Goal: Transaction & Acquisition: Purchase product/service

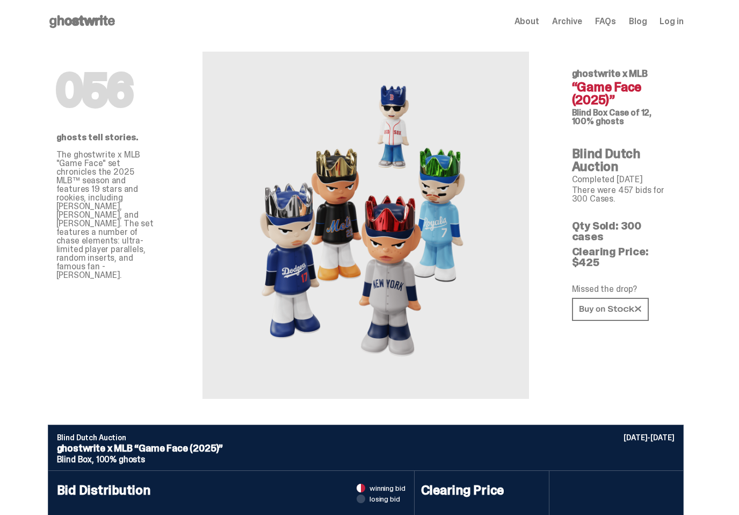
click at [90, 20] on use at bounding box center [82, 21] width 66 height 13
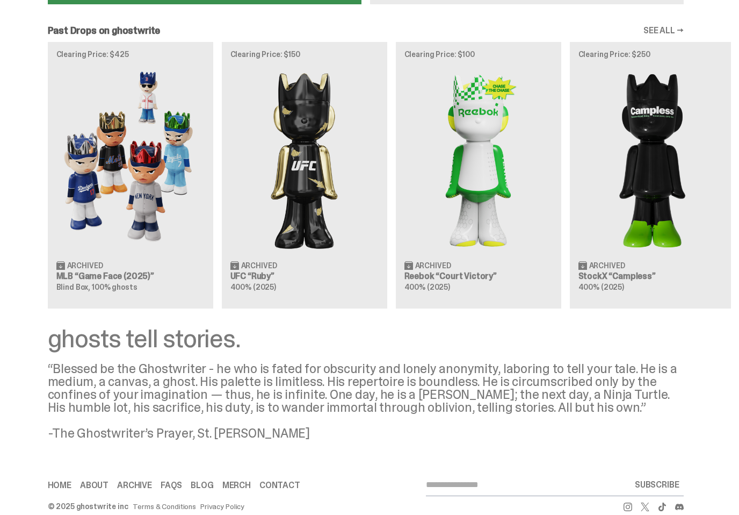
click at [150, 197] on img at bounding box center [130, 159] width 148 height 185
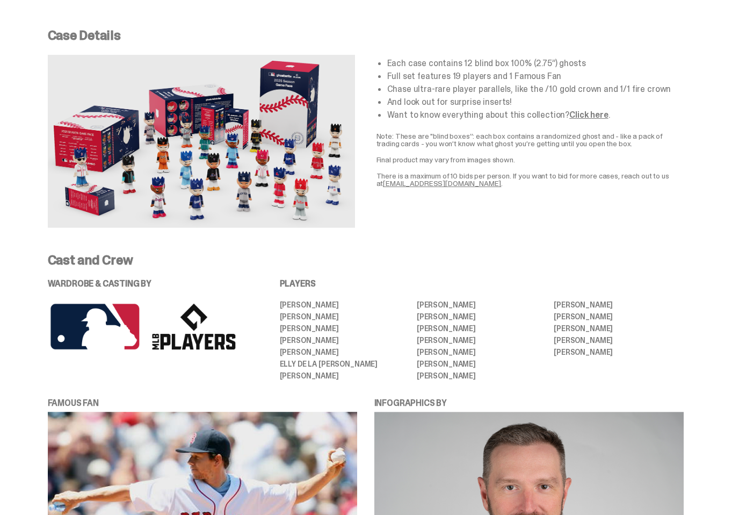
scroll to position [1976, 0]
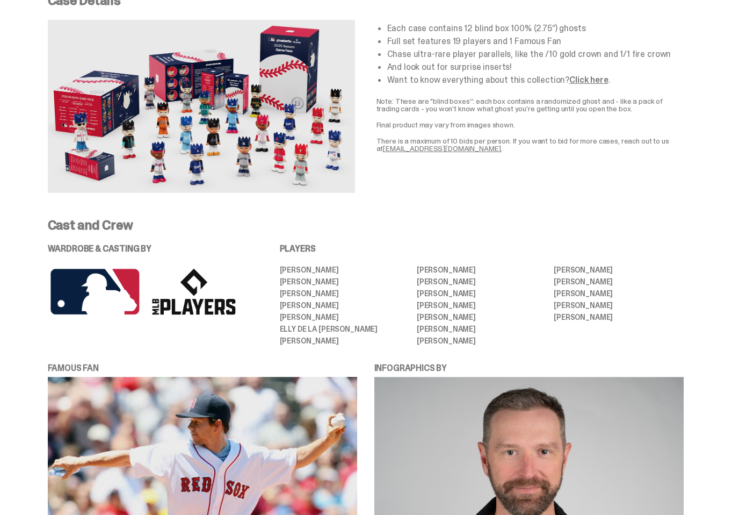
click at [577, 74] on link "Click here" at bounding box center [588, 79] width 39 height 11
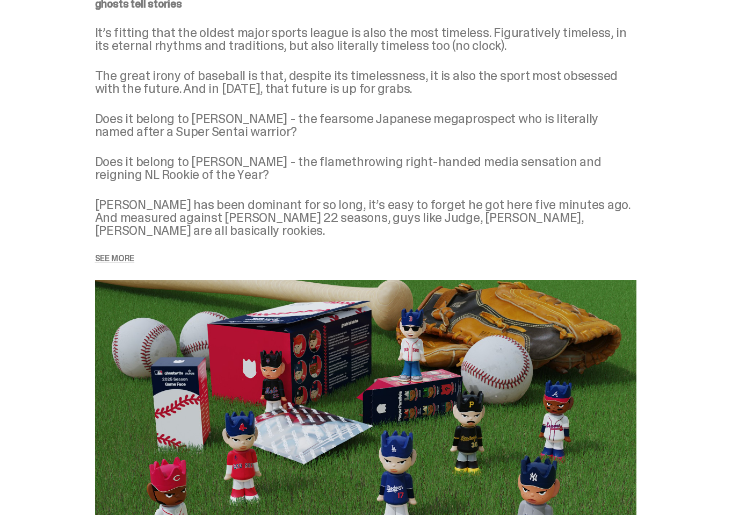
scroll to position [1333, 0]
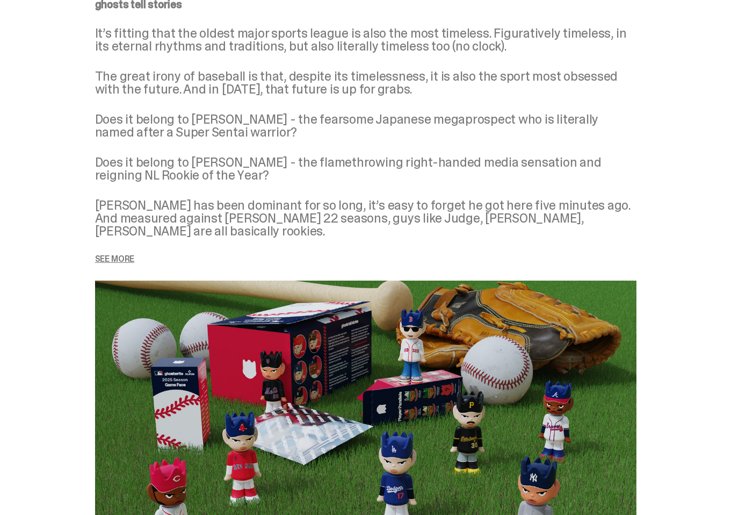
click at [119, 255] on p "See more" at bounding box center [365, 259] width 541 height 9
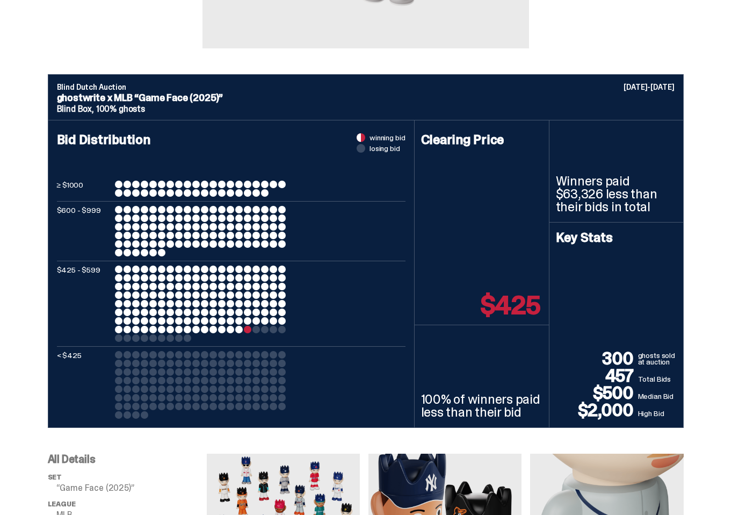
scroll to position [0, 0]
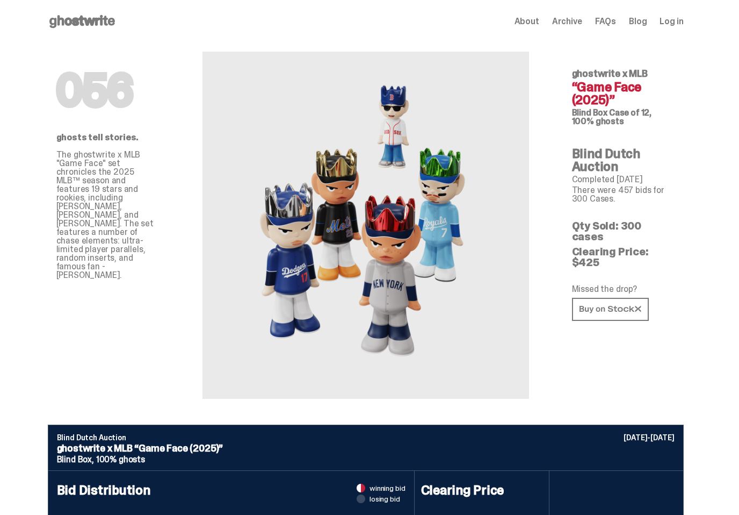
click at [539, 26] on span "About" at bounding box center [527, 21] width 25 height 9
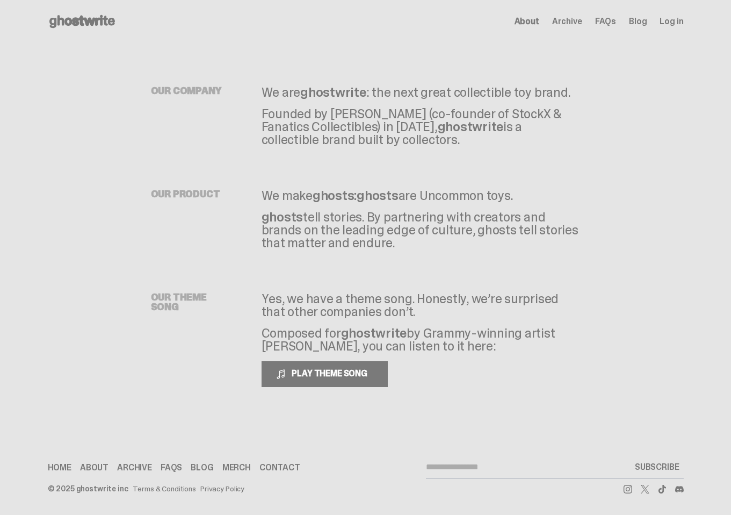
click at [679, 23] on span "Log in" at bounding box center [672, 21] width 24 height 9
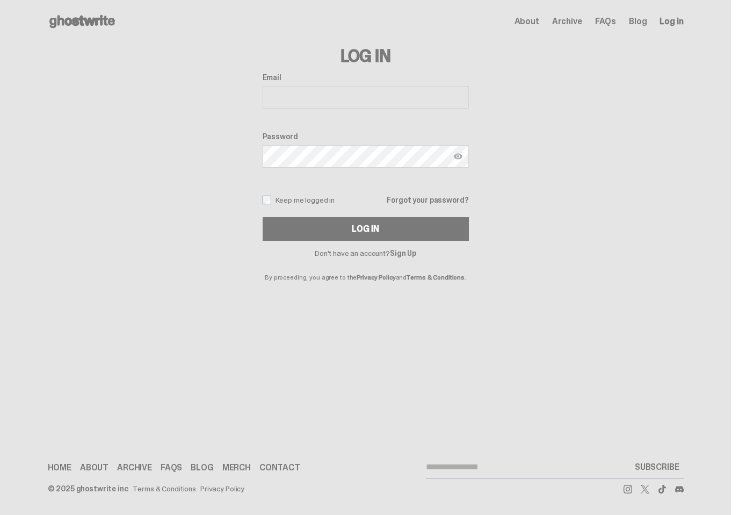
click at [437, 98] on input "Email" at bounding box center [366, 97] width 206 height 23
type input "**********"
click at [370, 229] on button "Log In" at bounding box center [366, 229] width 206 height 24
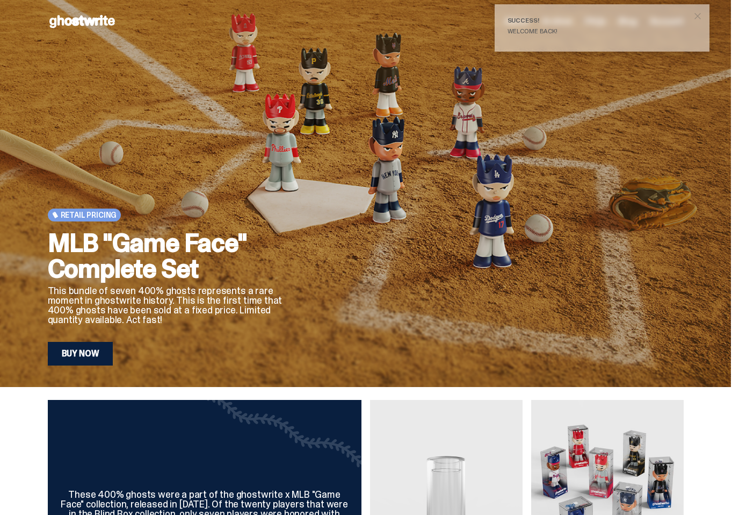
click at [703, 21] on span "close" at bounding box center [697, 16] width 11 height 11
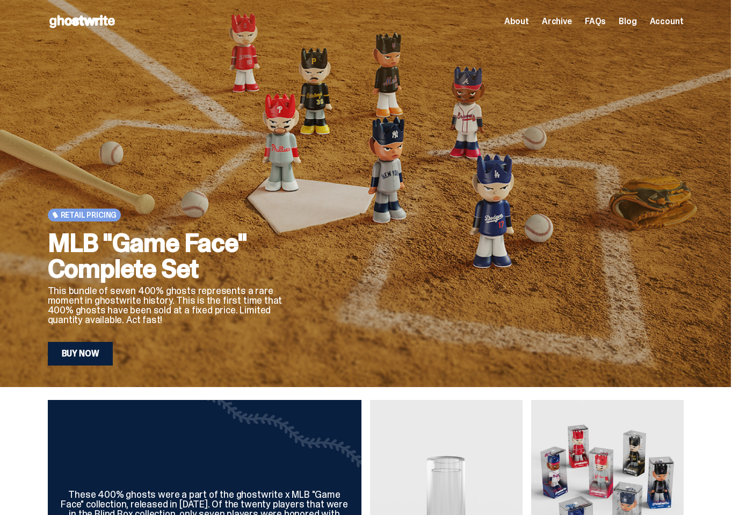
click at [92, 23] on use at bounding box center [82, 21] width 66 height 13
click at [97, 345] on link "Buy Now" at bounding box center [81, 354] width 66 height 24
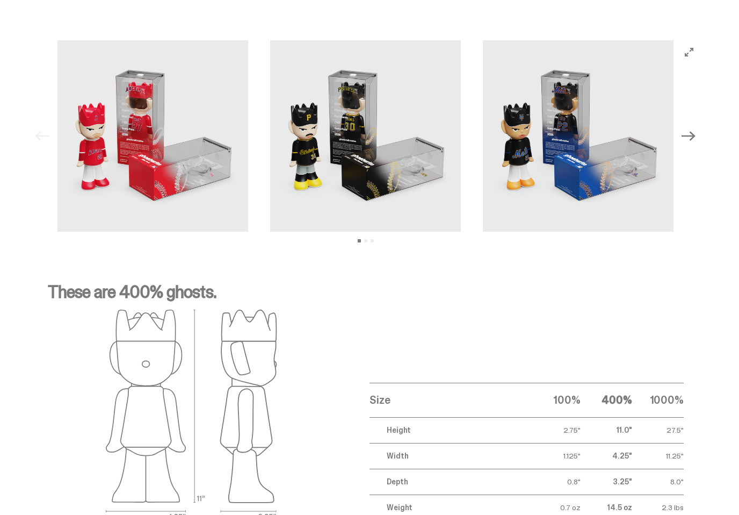
scroll to position [1565, 0]
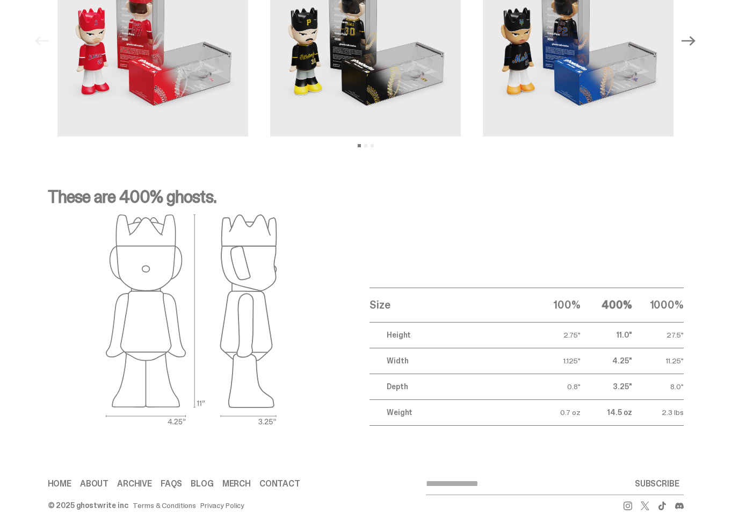
click at [287, 483] on link "Contact" at bounding box center [279, 483] width 41 height 9
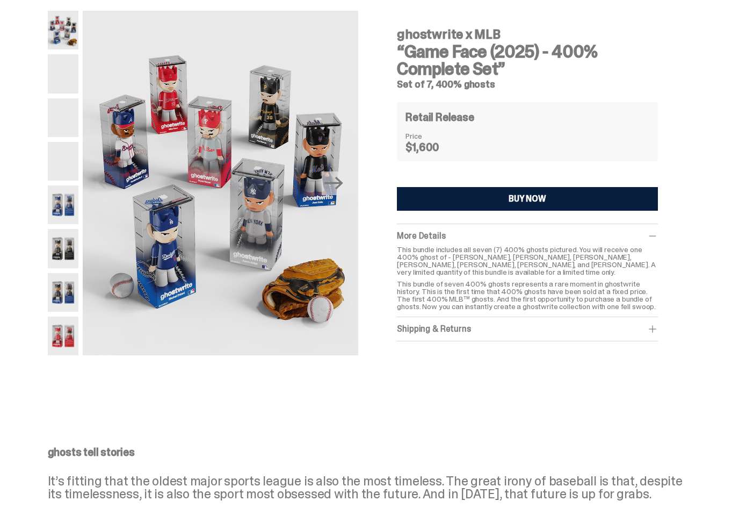
scroll to position [0, 0]
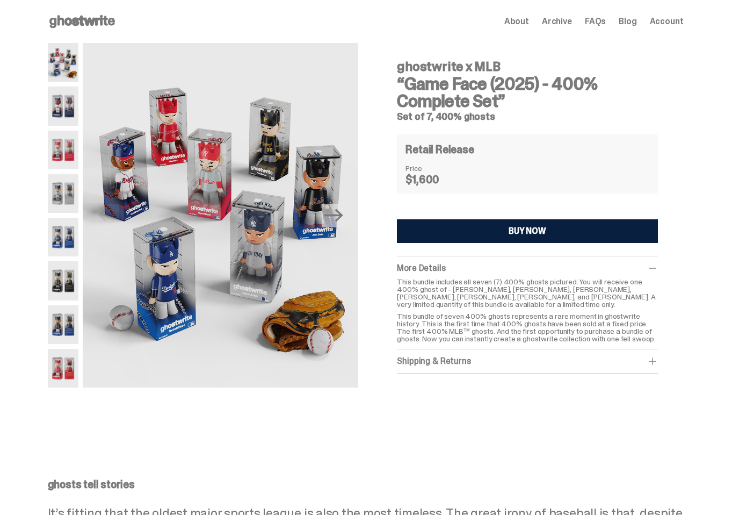
click at [529, 21] on span "About" at bounding box center [516, 21] width 25 height 9
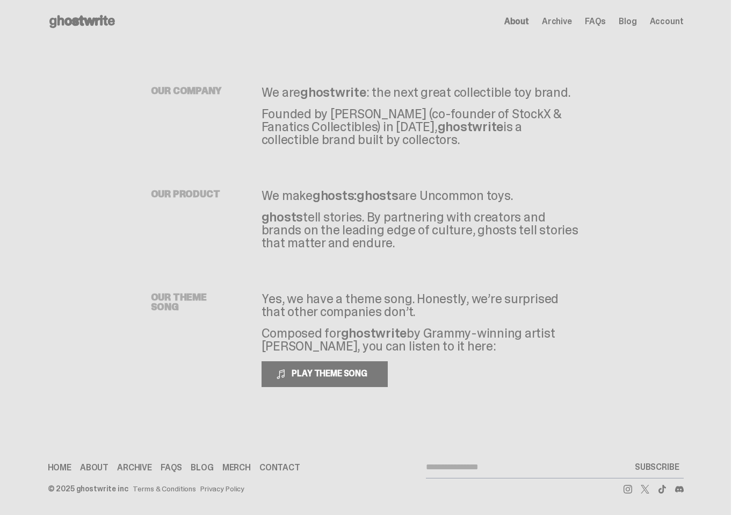
click at [570, 19] on span "Archive" at bounding box center [557, 21] width 30 height 9
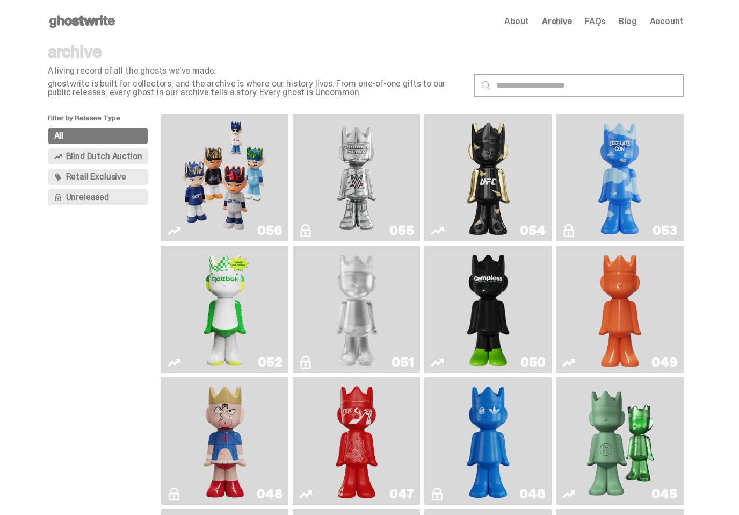
click at [236, 198] on img "Game Face (2025)" at bounding box center [225, 177] width 95 height 119
